Goal: Task Accomplishment & Management: Manage account settings

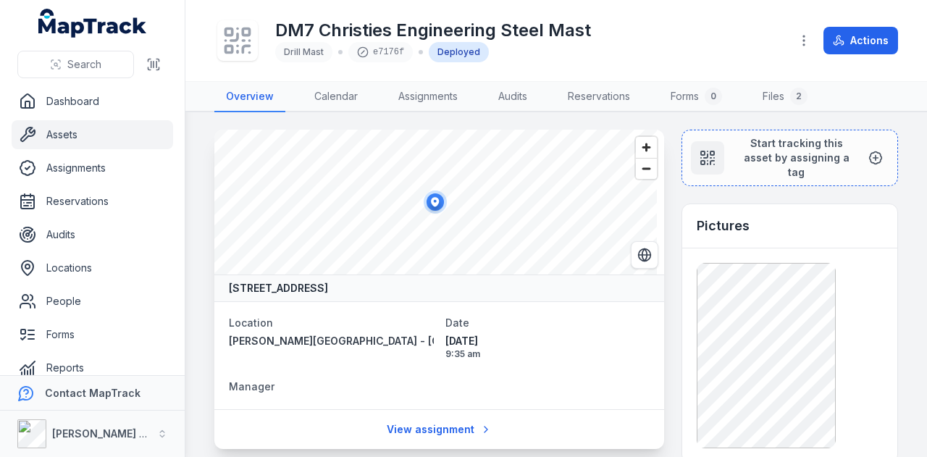
click at [872, 57] on div "DM7 Christies Engineering Steel Mast Drill Mast e7176f Deployed Actions" at bounding box center [555, 41] width 683 height 70
click at [863, 35] on button "Actions" at bounding box center [860, 41] width 75 height 28
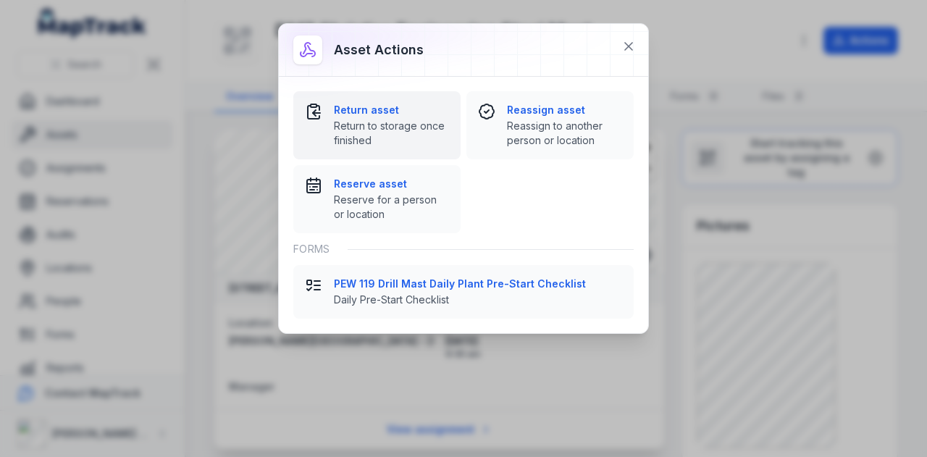
click at [412, 123] on span "Return to storage once finished" at bounding box center [391, 133] width 115 height 29
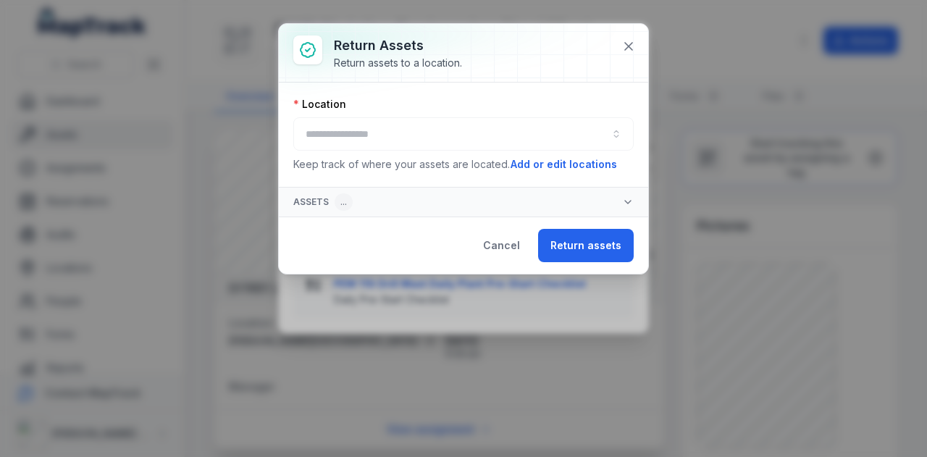
drag, startPoint x: 424, startPoint y: 116, endPoint x: 423, endPoint y: 127, distance: 11.6
click at [423, 122] on div "Location ********* Keep track of where your assets are located. Add or edit loc…" at bounding box center [463, 134] width 340 height 75
click at [421, 130] on div at bounding box center [463, 133] width 340 height 33
click at [421, 138] on button "button" at bounding box center [463, 133] width 340 height 33
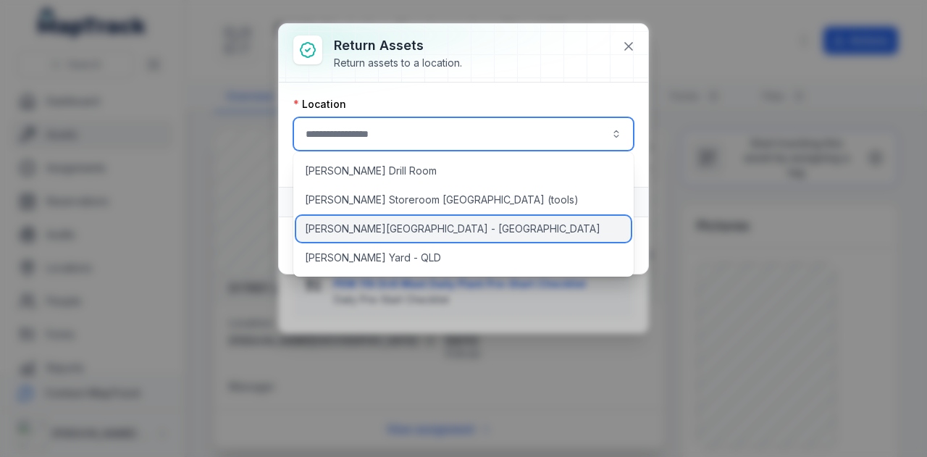
click at [416, 224] on div "[PERSON_NAME][GEOGRAPHIC_DATA] - [GEOGRAPHIC_DATA]" at bounding box center [463, 229] width 335 height 26
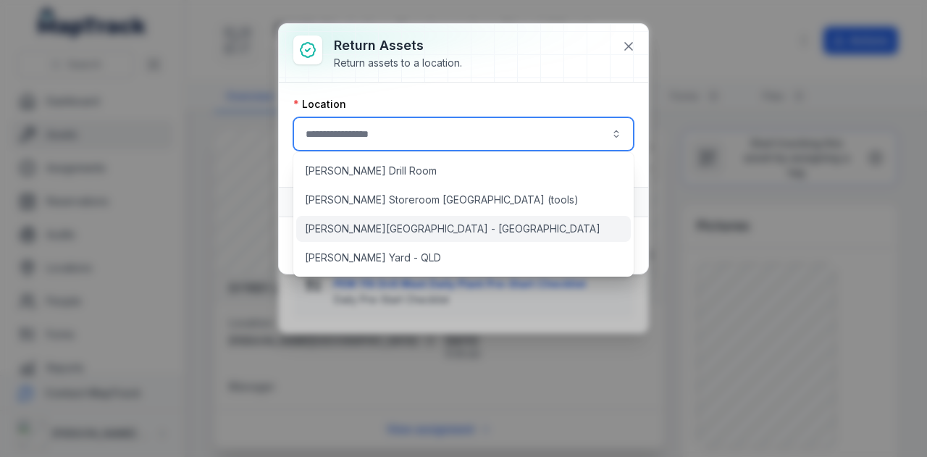
type input "**********"
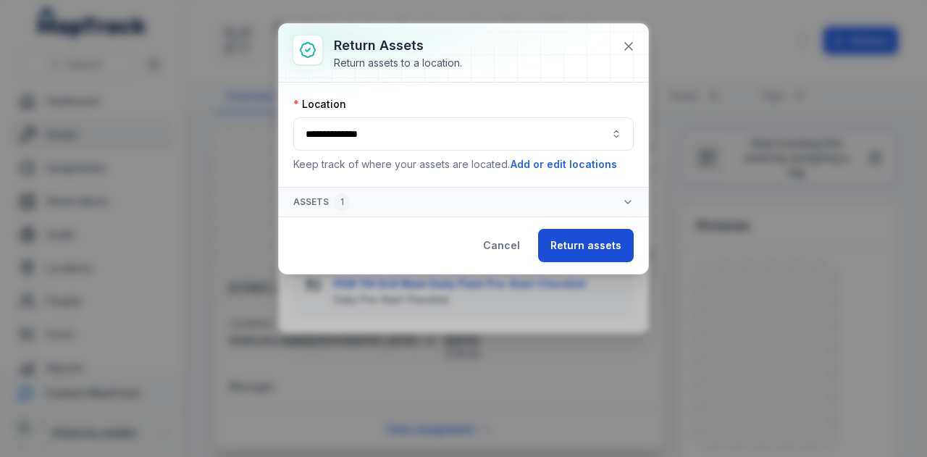
drag, startPoint x: 630, startPoint y: 261, endPoint x: 606, endPoint y: 251, distance: 26.2
click at [625, 258] on div "Cancel Return assets" at bounding box center [463, 244] width 369 height 57
click at [607, 251] on button "Return assets" at bounding box center [586, 245] width 96 height 33
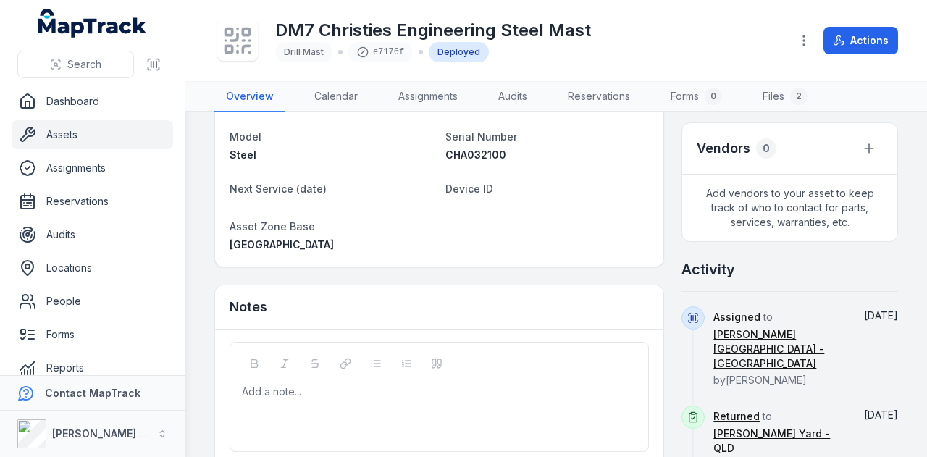
scroll to position [652, 0]
